Goal: Task Accomplishment & Management: Complete application form

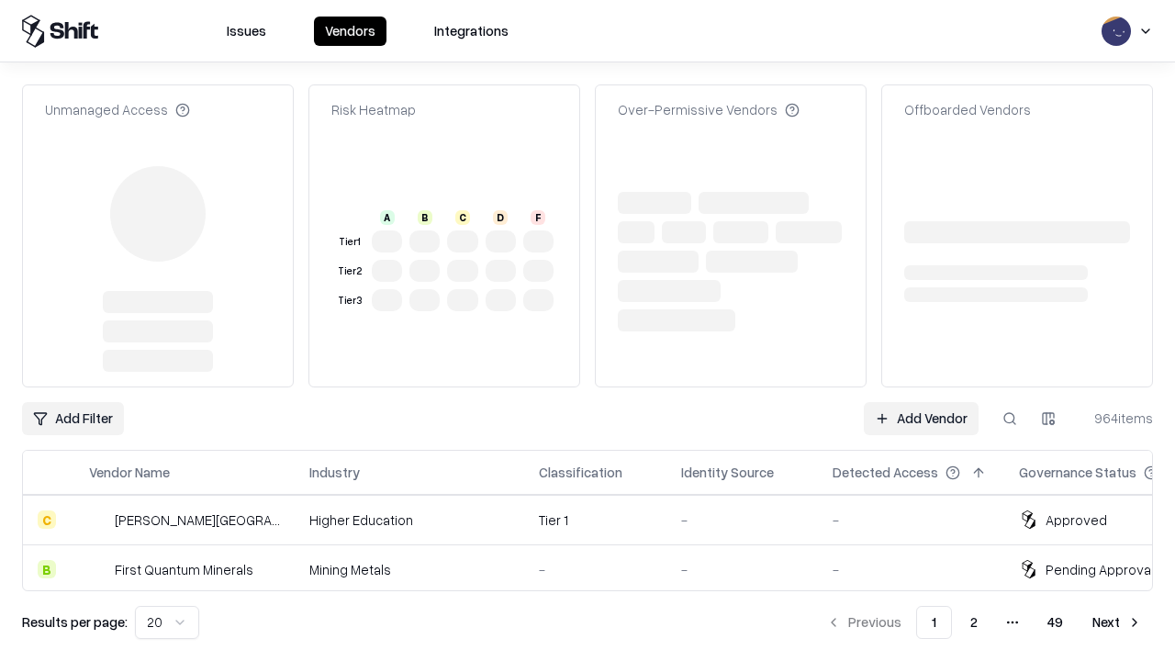
click at [921, 402] on link "Add Vendor" at bounding box center [921, 418] width 115 height 33
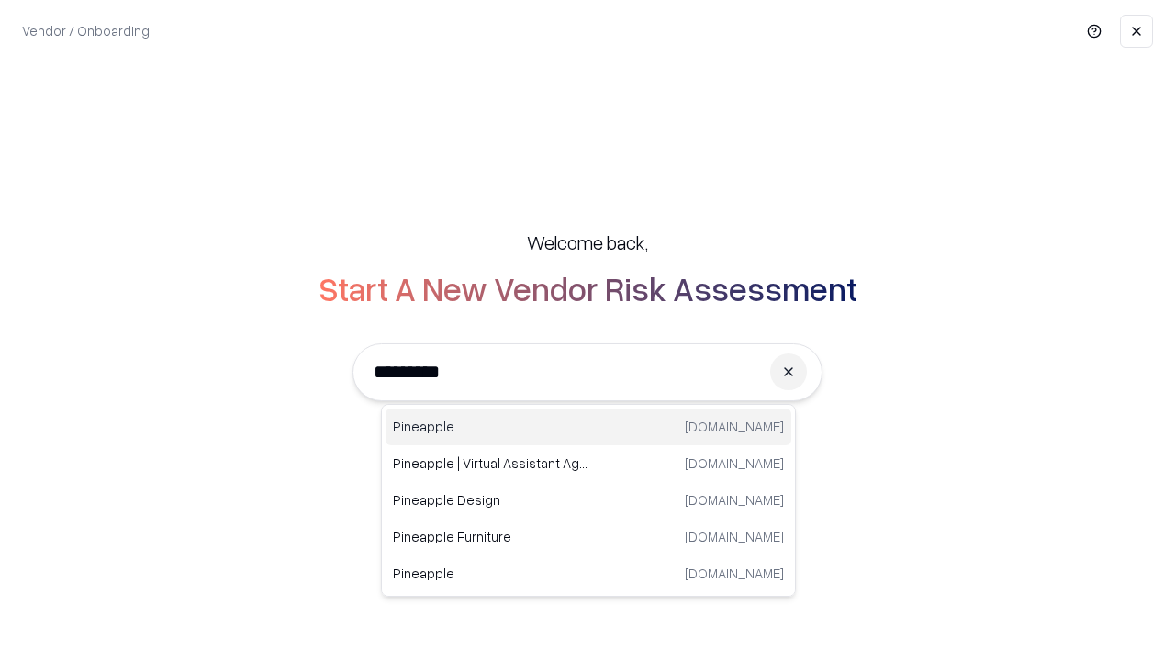
click at [589, 427] on div "Pineapple [DOMAIN_NAME]" at bounding box center [589, 427] width 406 height 37
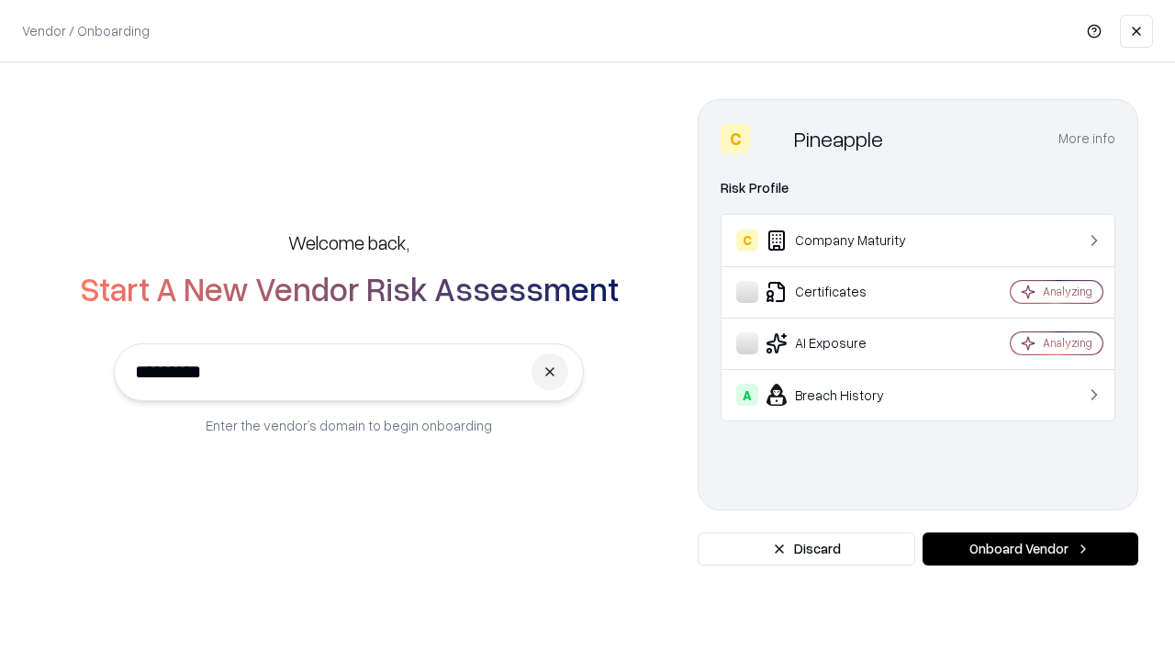
type input "*********"
click at [1030, 549] on button "Onboard Vendor" at bounding box center [1031, 549] width 216 height 33
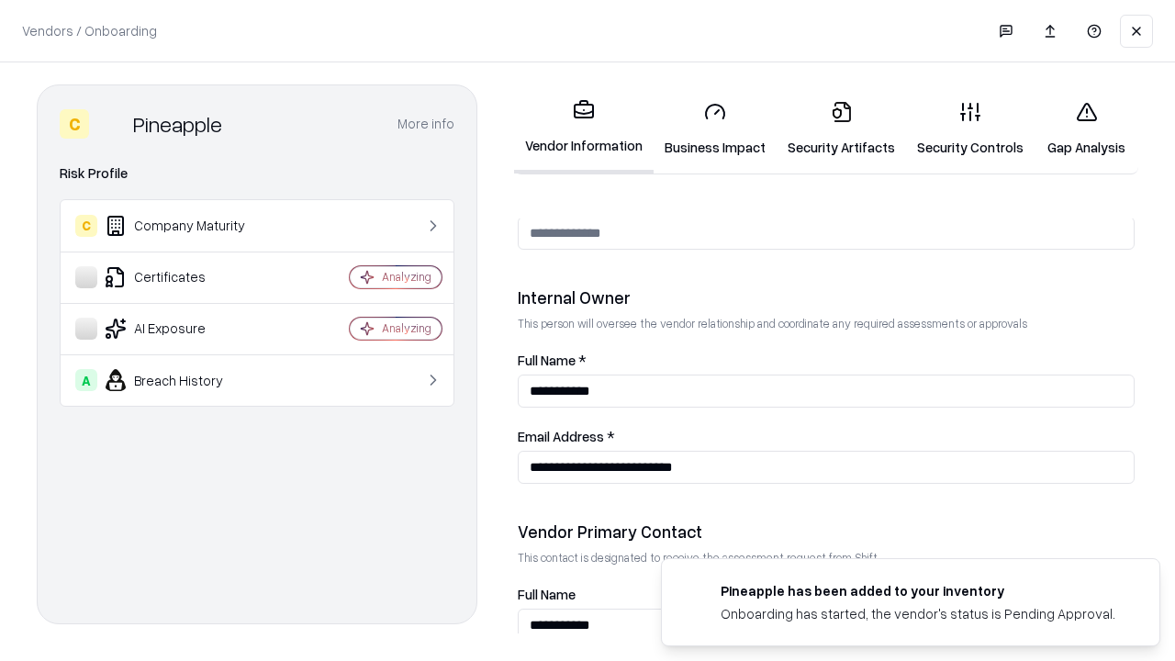
scroll to position [951, 0]
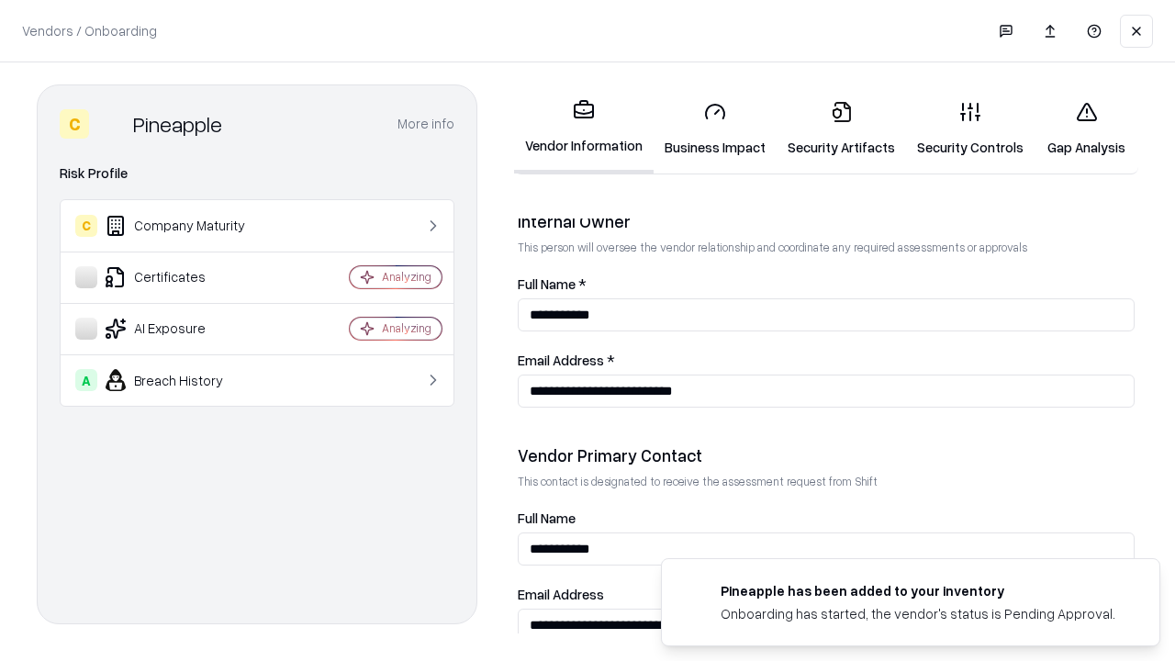
click at [715, 129] on link "Business Impact" at bounding box center [715, 128] width 123 height 85
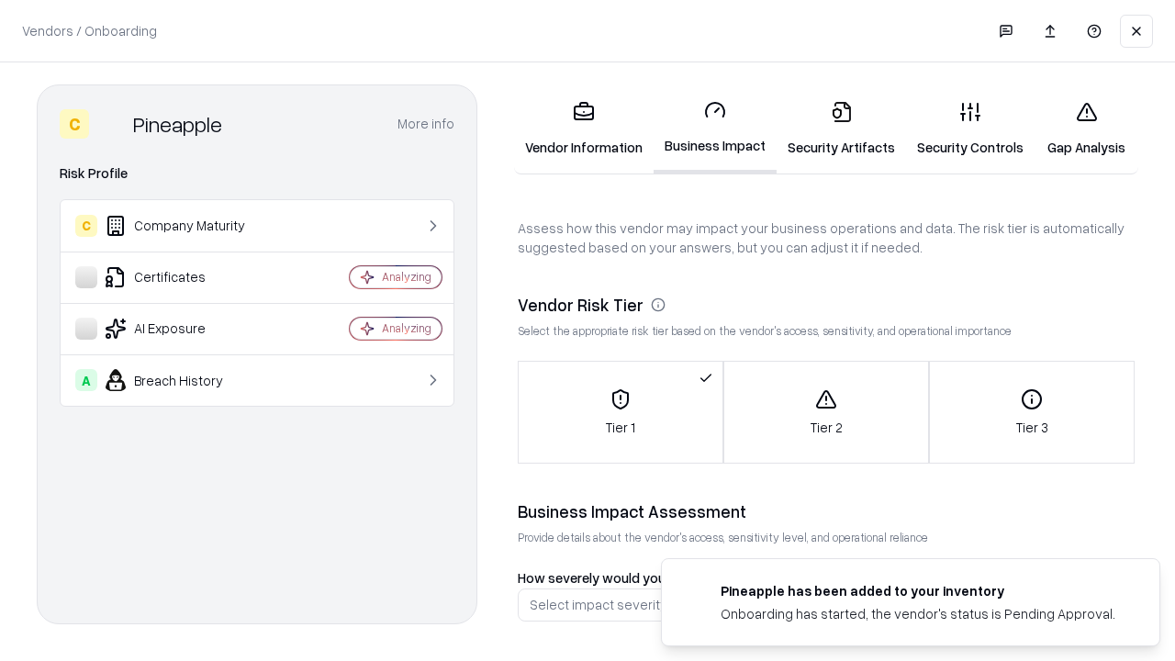
click at [1086, 129] on link "Gap Analysis" at bounding box center [1087, 128] width 104 height 85
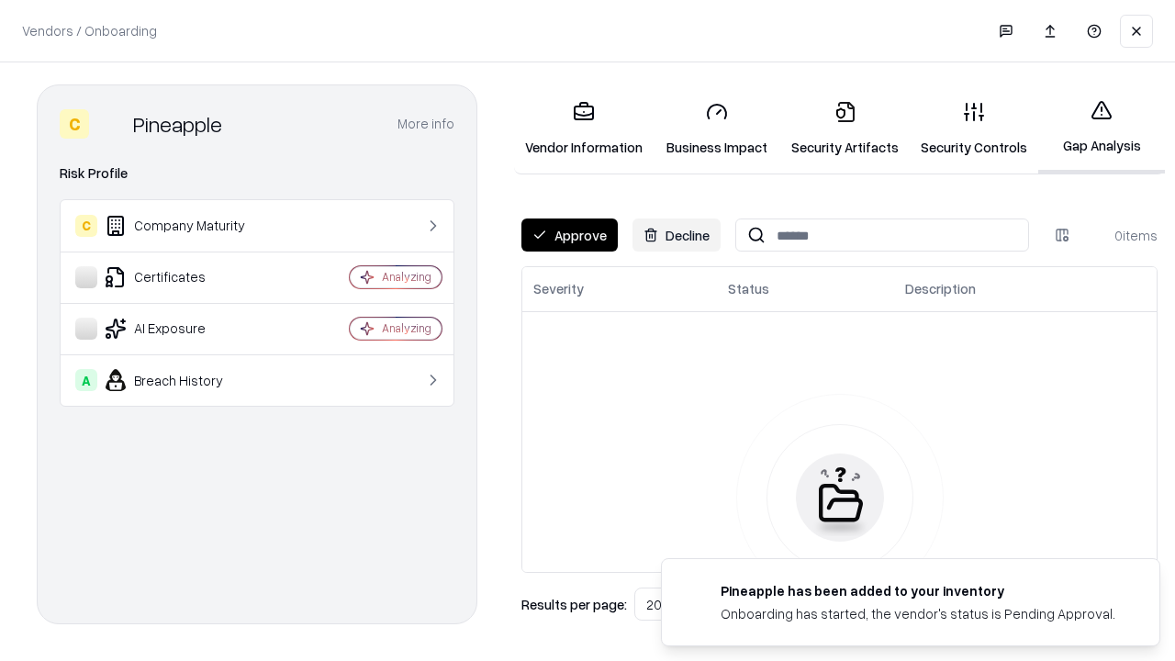
click at [569, 235] on button "Approve" at bounding box center [570, 235] width 96 height 33
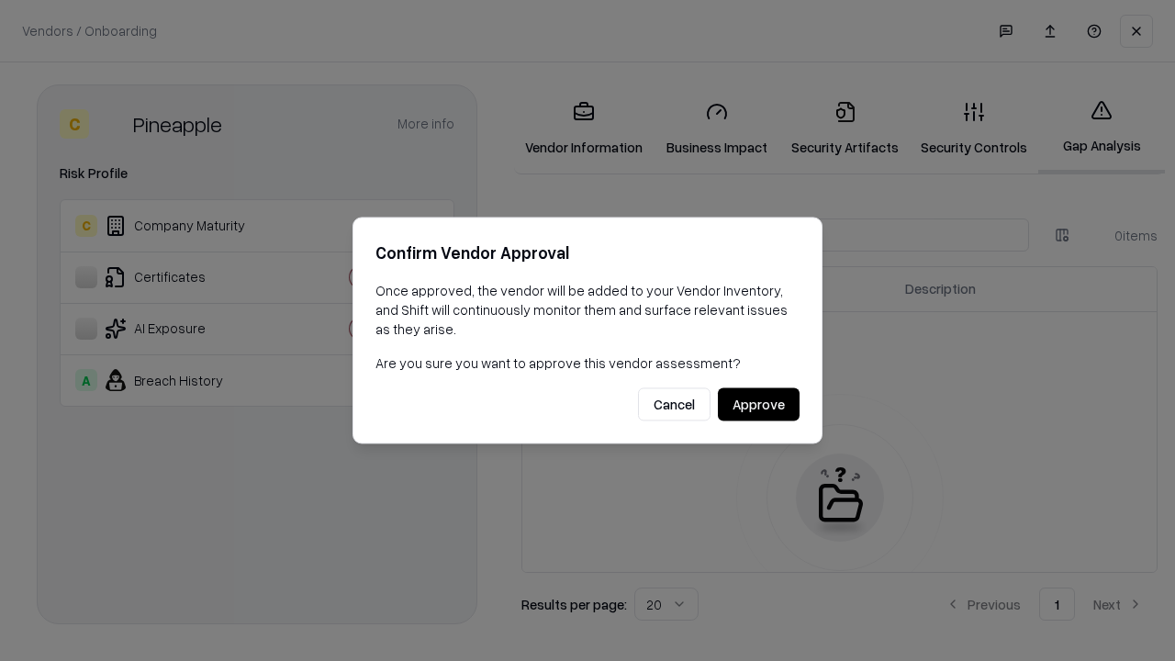
click at [758, 404] on button "Approve" at bounding box center [759, 404] width 82 height 33
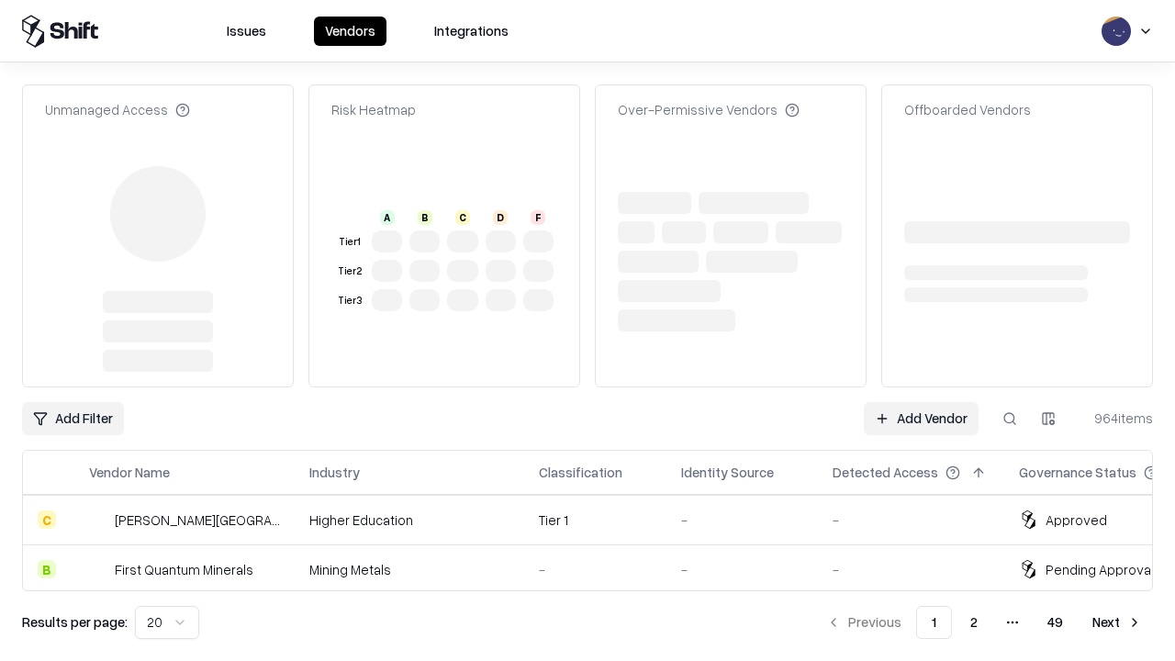
type input "*********"
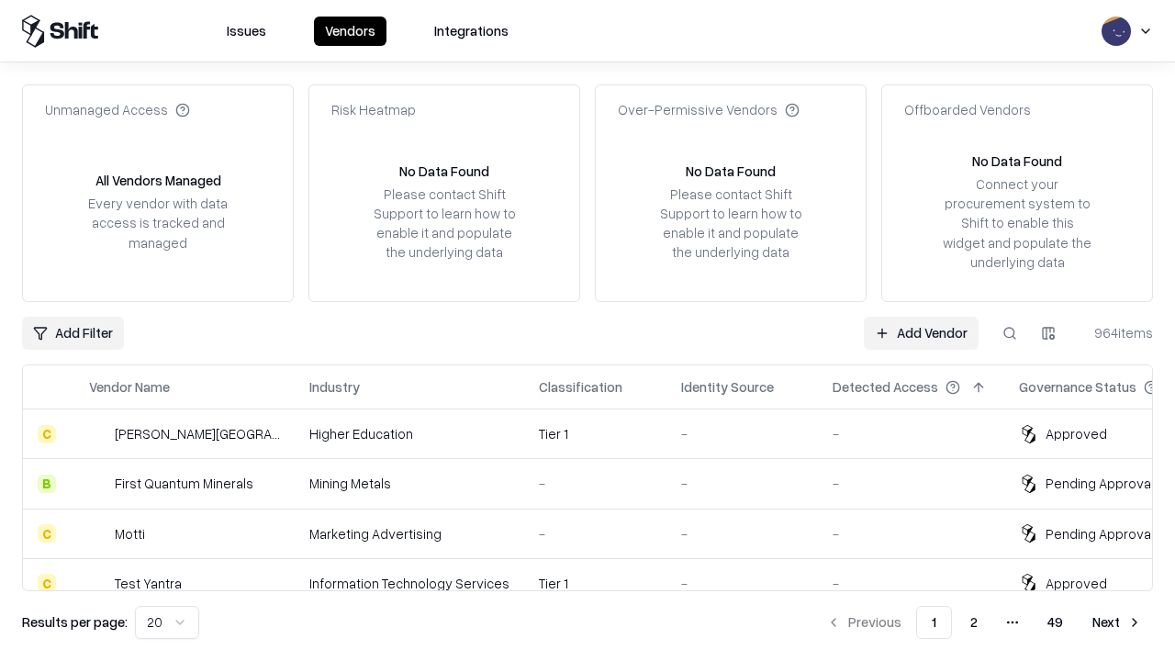
click at [921, 332] on link "Add Vendor" at bounding box center [921, 333] width 115 height 33
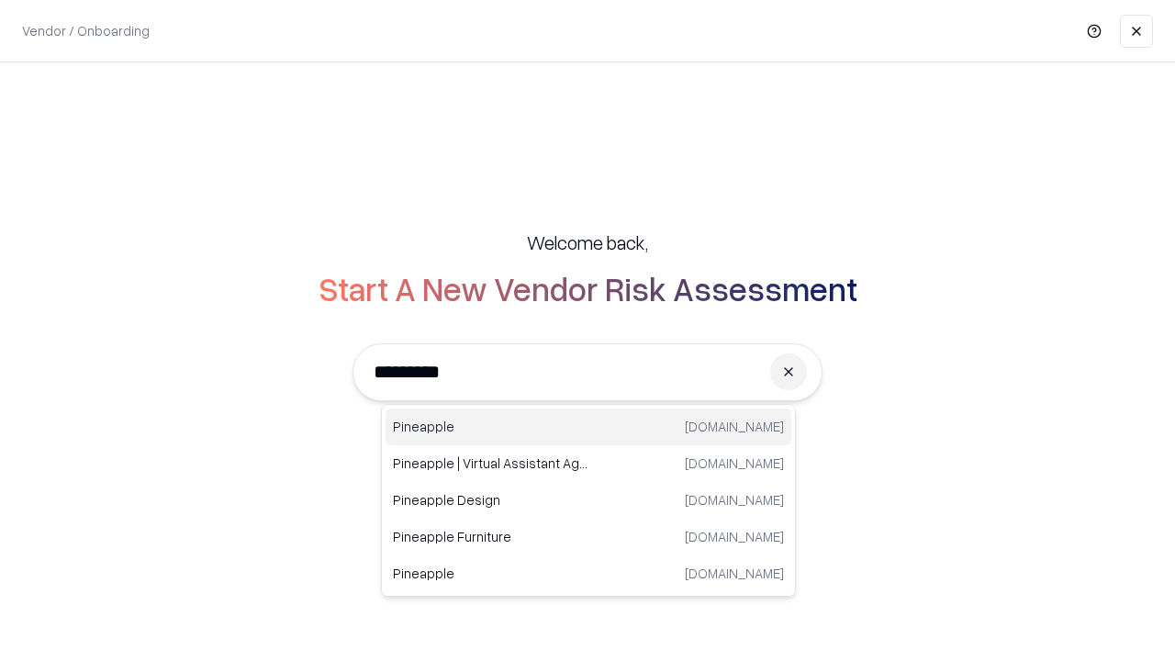
click at [589, 427] on div "Pineapple [DOMAIN_NAME]" at bounding box center [589, 427] width 406 height 37
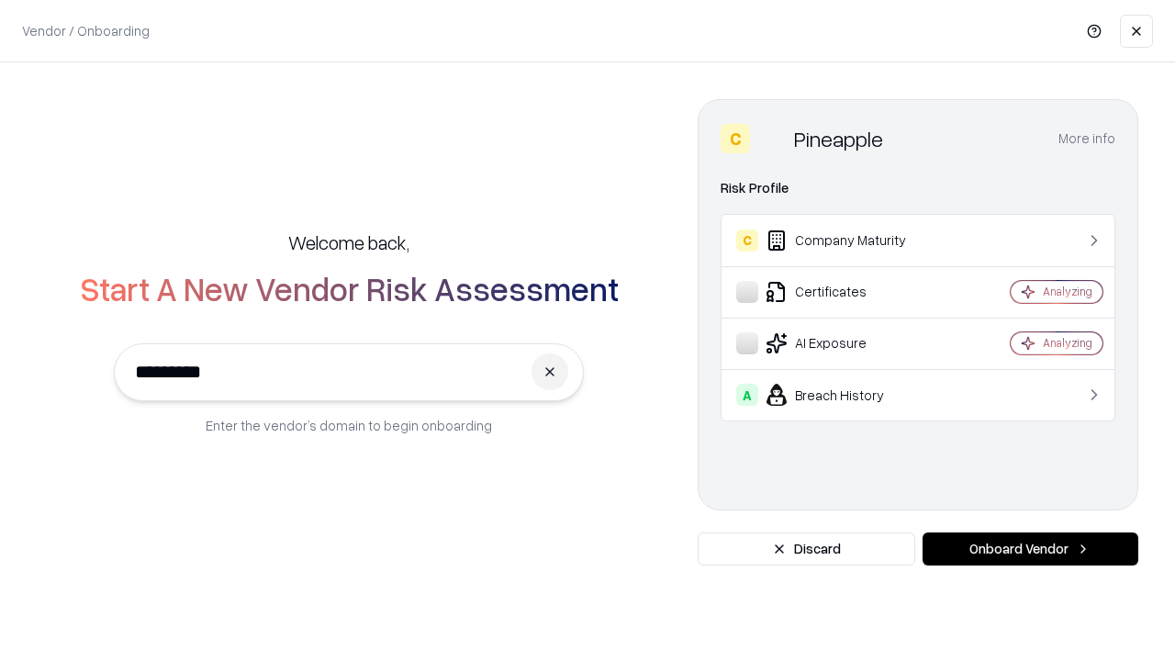
type input "*********"
click at [1030, 549] on button "Onboard Vendor" at bounding box center [1031, 549] width 216 height 33
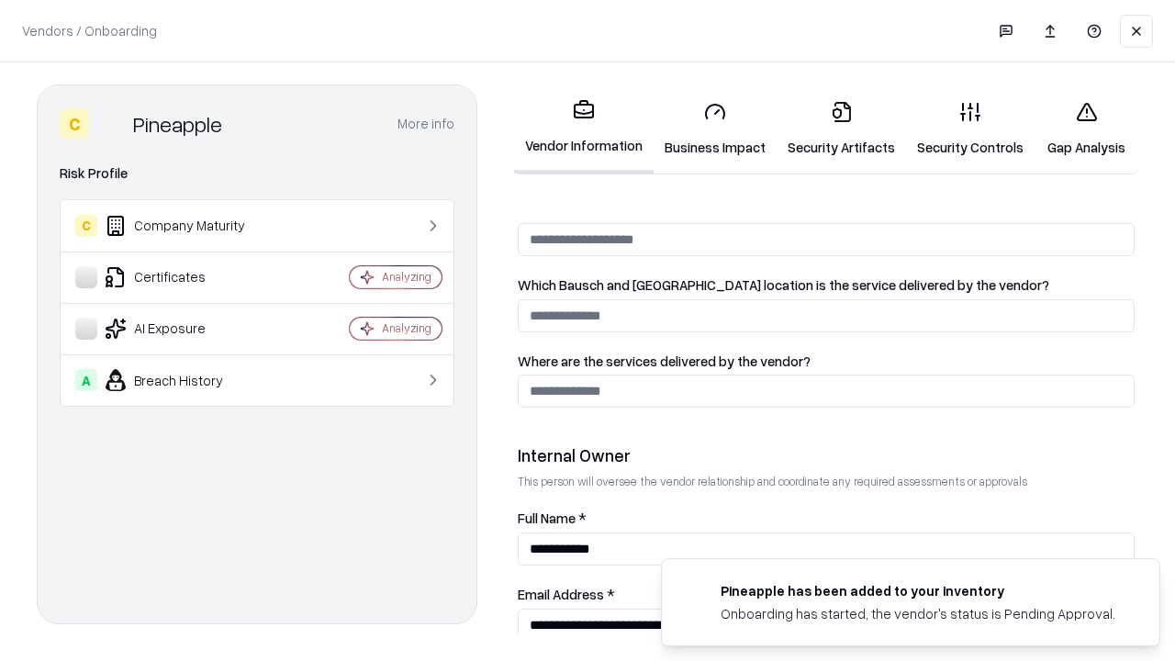
scroll to position [951, 0]
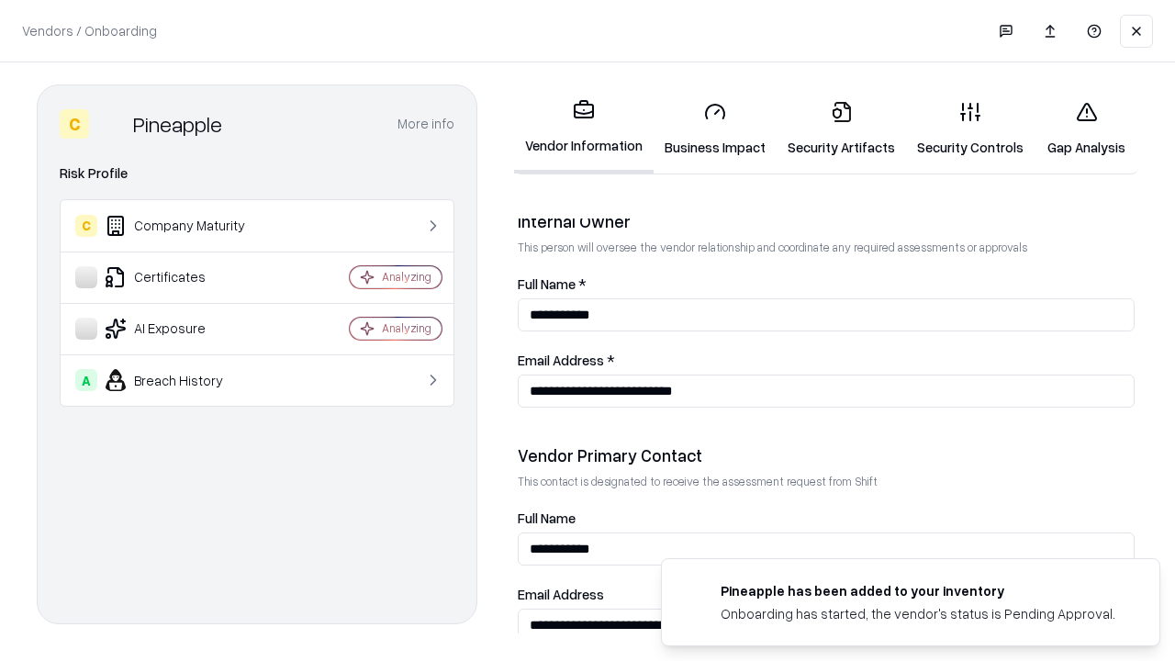
click at [1086, 129] on link "Gap Analysis" at bounding box center [1087, 128] width 104 height 85
